Goal: Task Accomplishment & Management: Complete application form

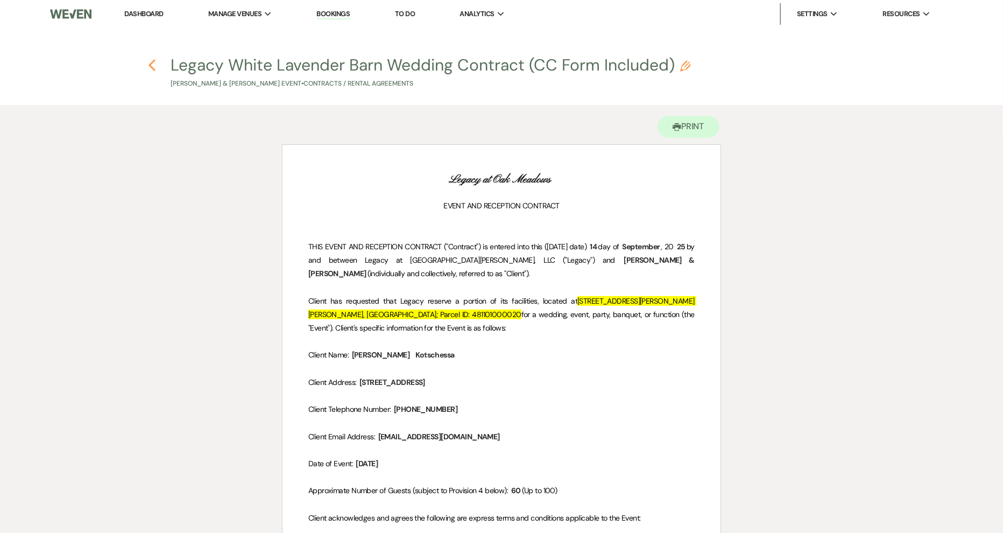
click at [153, 60] on use "button" at bounding box center [152, 65] width 7 height 12
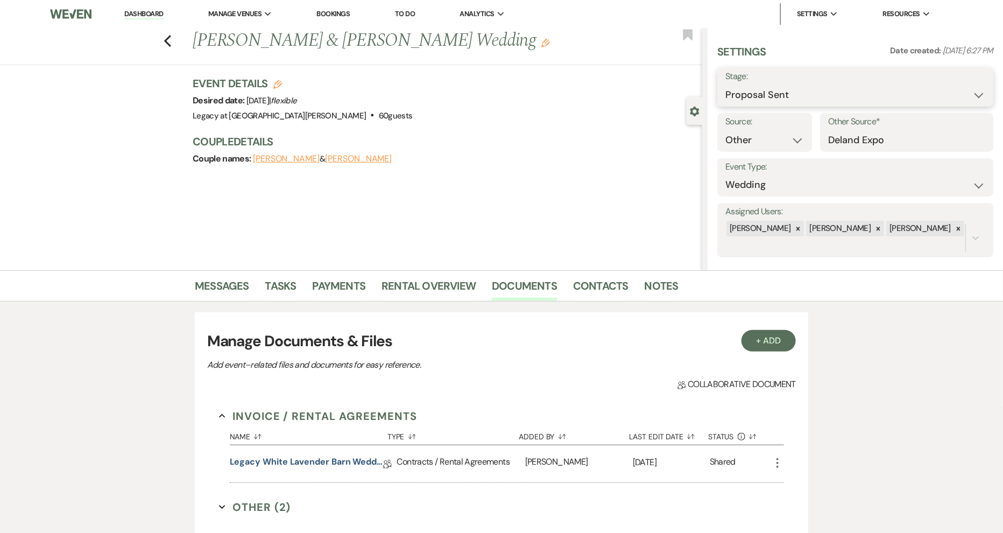
click at [969, 89] on select "Inquiry Follow Up Tour Requested Tour Confirmed Toured Proposal Sent Booked Lost" at bounding box center [855, 94] width 260 height 21
select select "7"
click at [725, 84] on select "Inquiry Follow Up Tour Requested Tour Confirmed Toured Proposal Sent Booked Lost" at bounding box center [855, 94] width 260 height 21
click at [943, 81] on button "Save" at bounding box center [964, 87] width 60 height 22
select select "1"
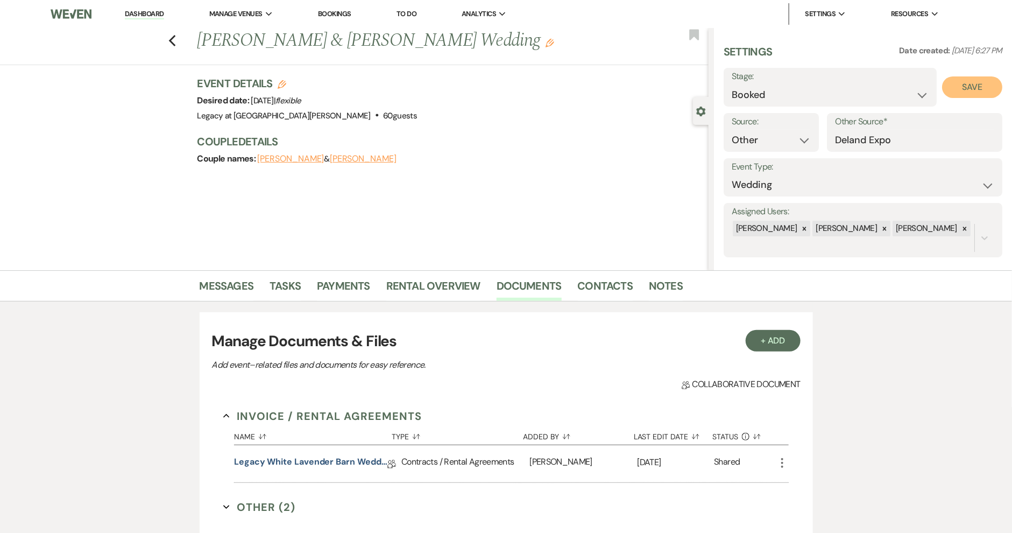
select select "658"
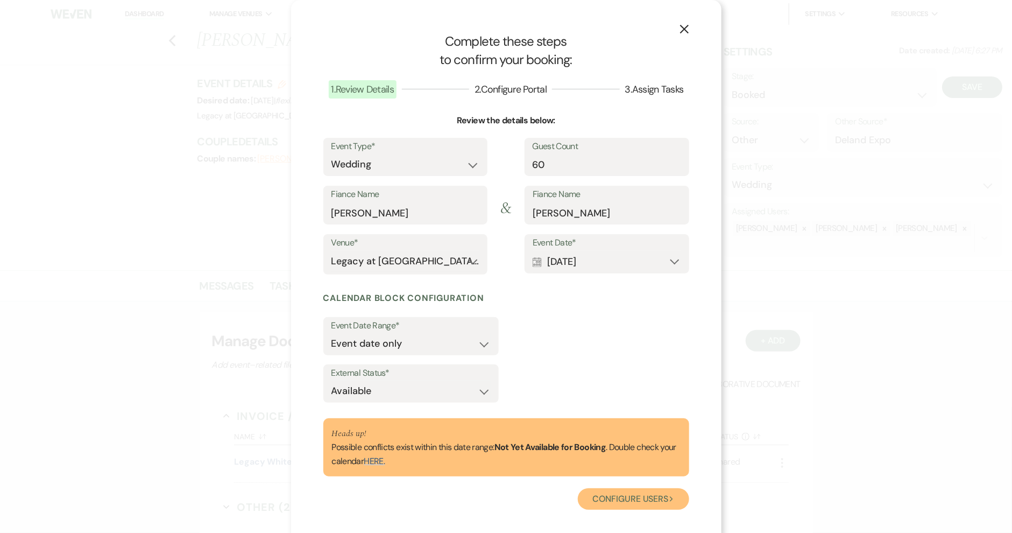
click at [646, 493] on button "Configure users Next" at bounding box center [633, 499] width 111 height 22
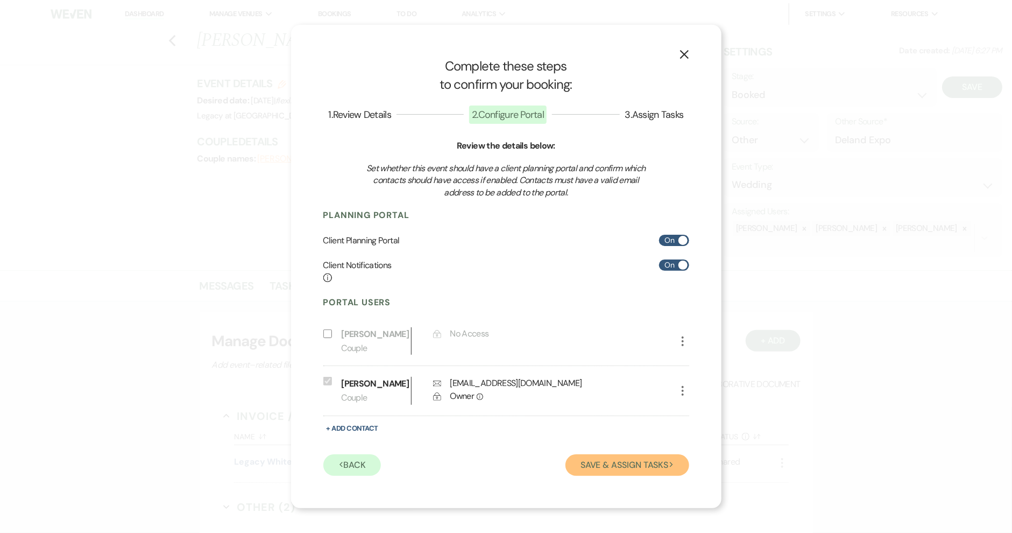
click at [612, 472] on button "Save & Assign Tasks Next" at bounding box center [627, 465] width 123 height 22
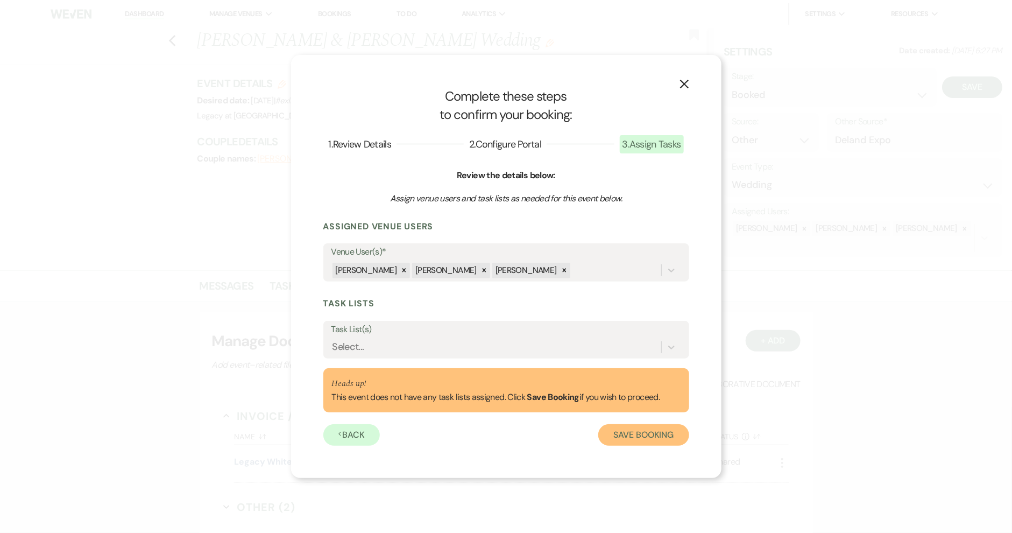
click at [637, 436] on button "Save Booking" at bounding box center [643, 435] width 90 height 22
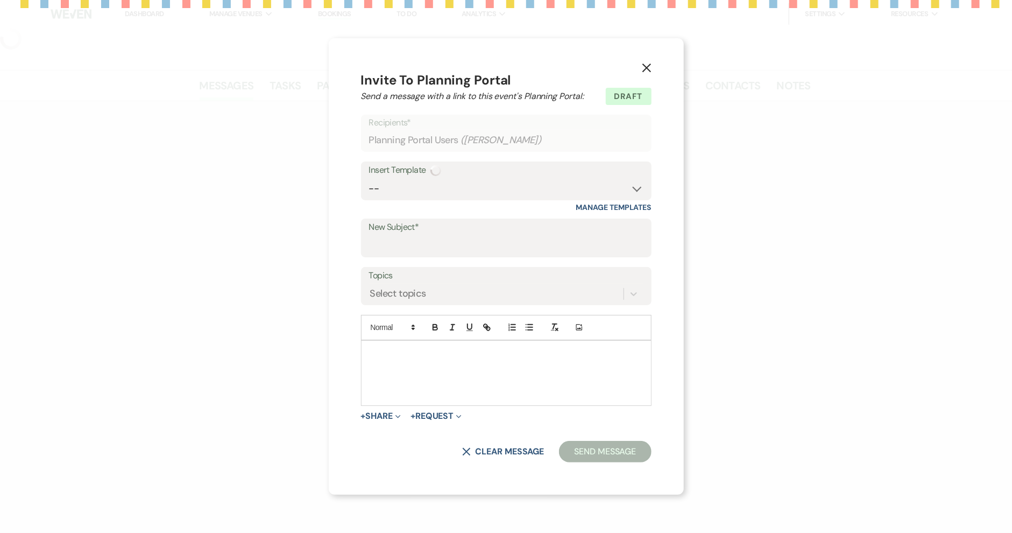
type input "Welcome to the Legacy Family!"
select select "1672"
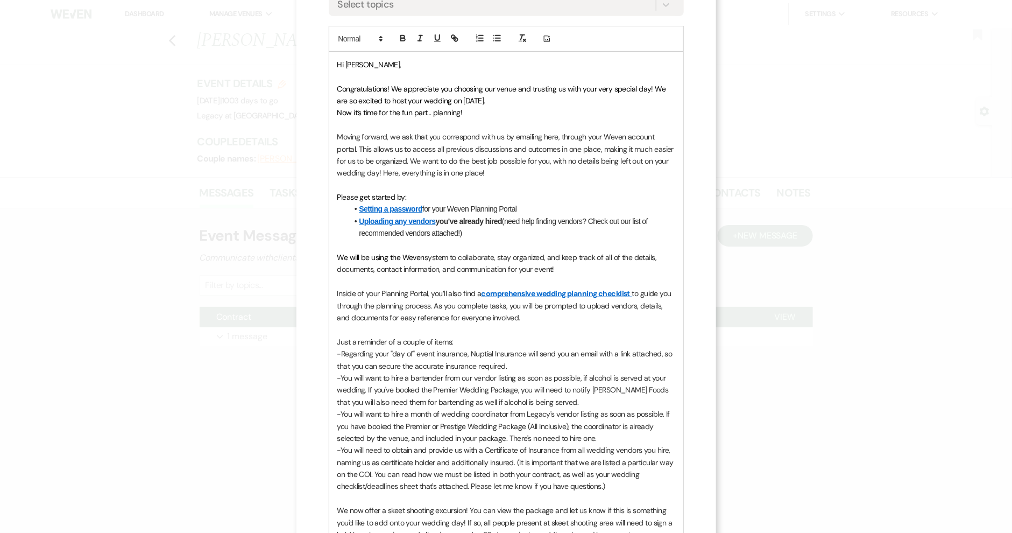
scroll to position [236, 0]
